Goal: Check status: Check status

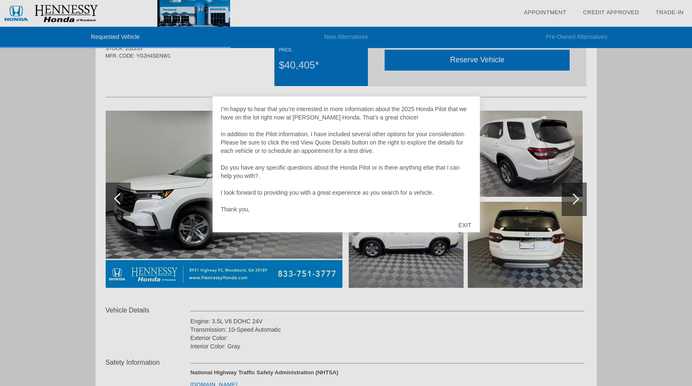
scroll to position [84, 0]
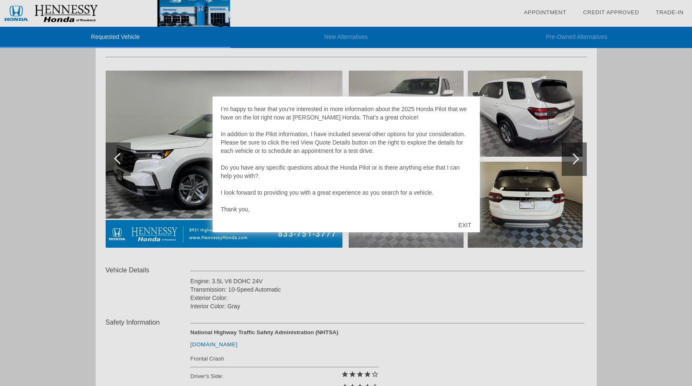
click at [468, 221] on div "EXIT" at bounding box center [465, 225] width 30 height 25
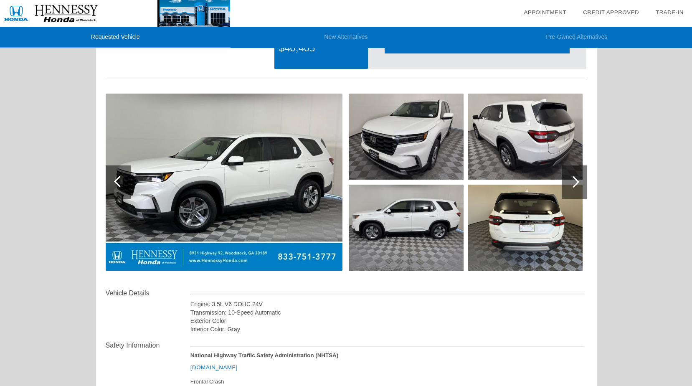
scroll to position [0, 0]
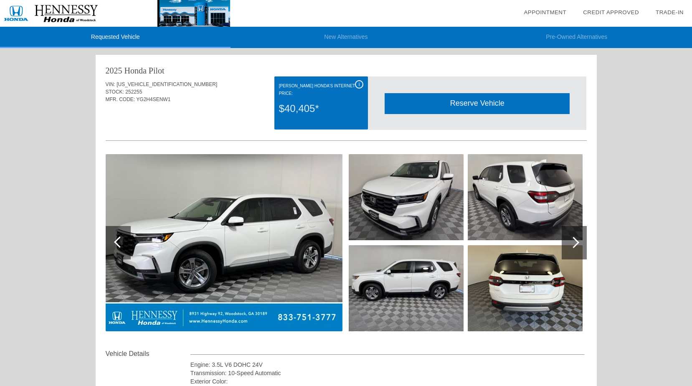
click at [542, 290] on img at bounding box center [525, 288] width 115 height 86
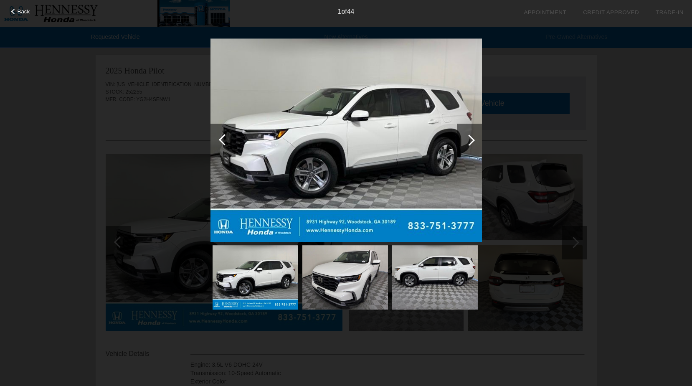
click at [475, 150] on div at bounding box center [469, 140] width 25 height 33
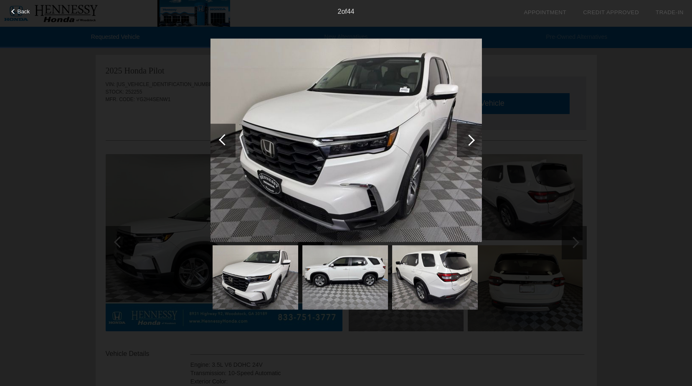
click at [475, 150] on div at bounding box center [469, 140] width 25 height 33
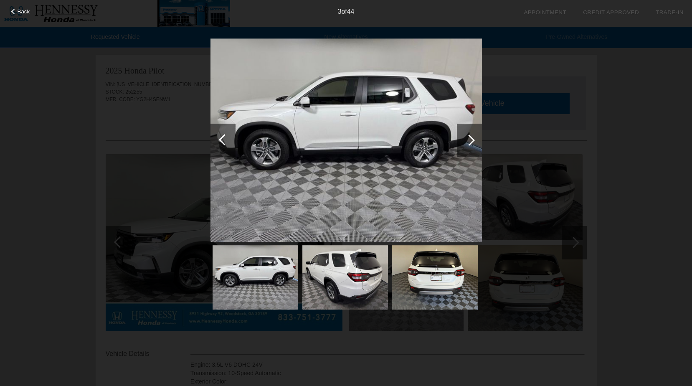
click at [475, 150] on div at bounding box center [469, 140] width 25 height 33
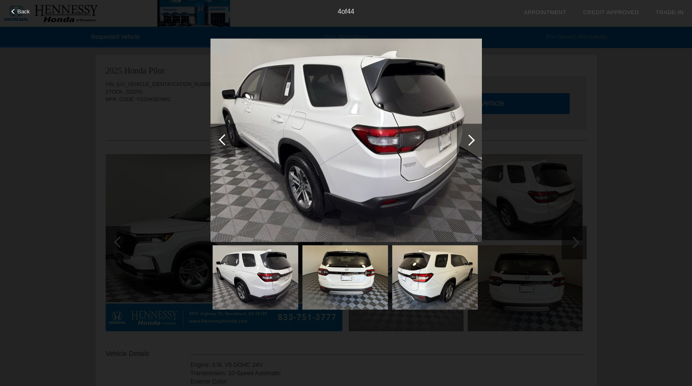
click at [475, 150] on div at bounding box center [469, 140] width 25 height 33
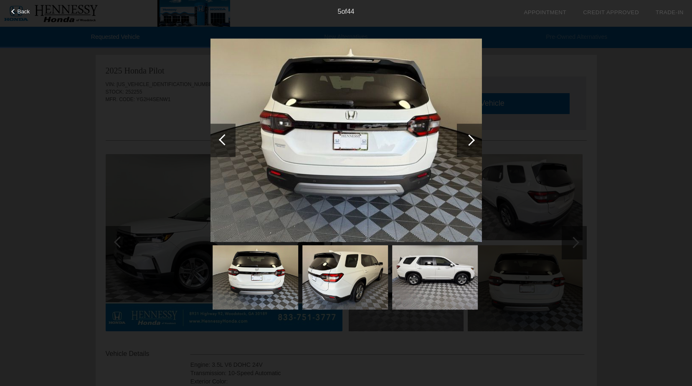
click at [475, 150] on div at bounding box center [469, 140] width 25 height 33
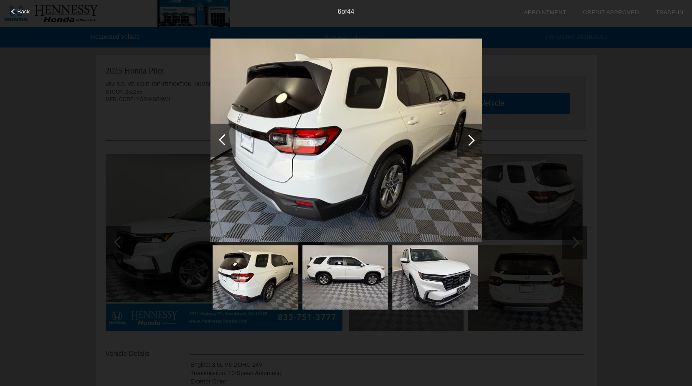
click at [219, 136] on div at bounding box center [223, 140] width 25 height 33
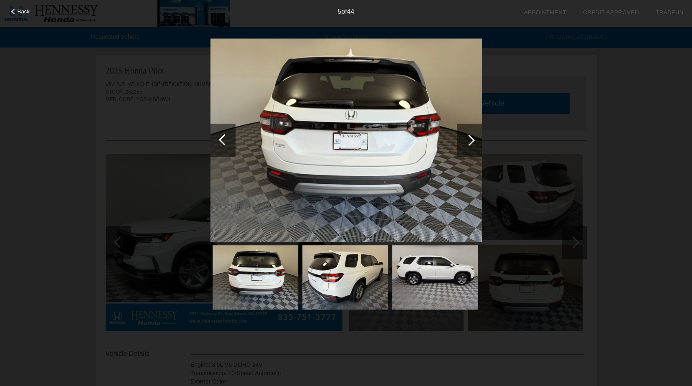
click at [14, 8] on div "5 of 44" at bounding box center [346, 8] width 692 height 17
click at [19, 13] on span "Back" at bounding box center [24, 11] width 13 height 6
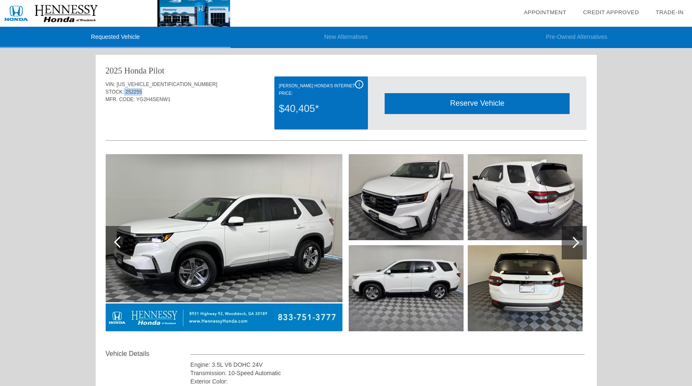
drag, startPoint x: 123, startPoint y: 91, endPoint x: 145, endPoint y: 91, distance: 22.6
click at [145, 91] on div "STOCK: 252255" at bounding box center [346, 92] width 481 height 8
drag, startPoint x: 145, startPoint y: 91, endPoint x: 133, endPoint y: 90, distance: 12.6
copy div "252255"
